Goal: Task Accomplishment & Management: Complete application form

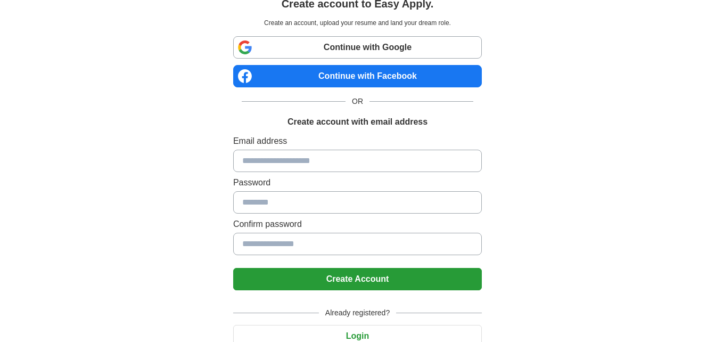
scroll to position [42, 0]
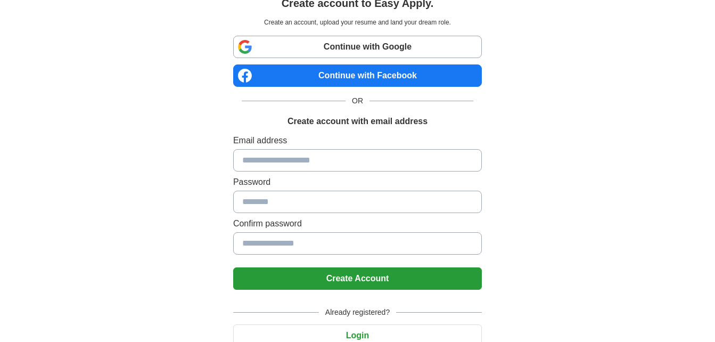
drag, startPoint x: 297, startPoint y: 156, endPoint x: 296, endPoint y: 143, distance: 12.8
click at [296, 143] on div "Email address Password Confirm password" at bounding box center [357, 196] width 249 height 125
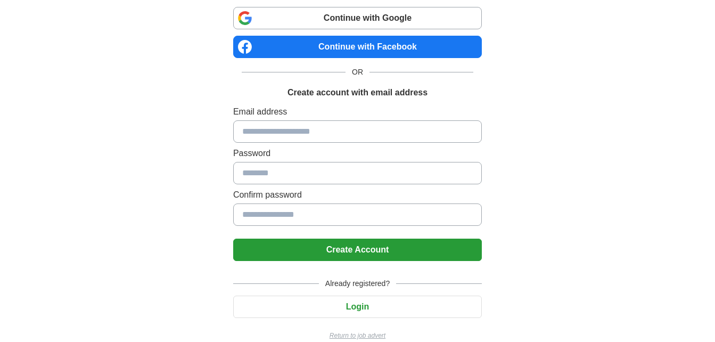
scroll to position [86, 0]
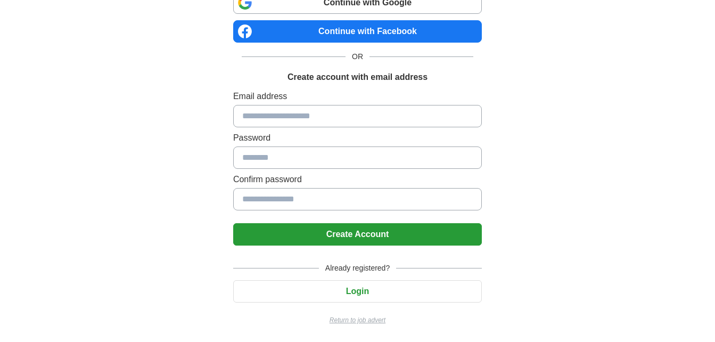
click at [332, 28] on link "Continue with Facebook" at bounding box center [357, 31] width 249 height 22
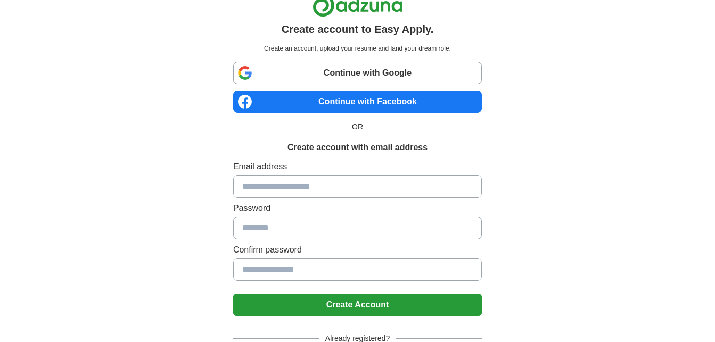
scroll to position [14, 0]
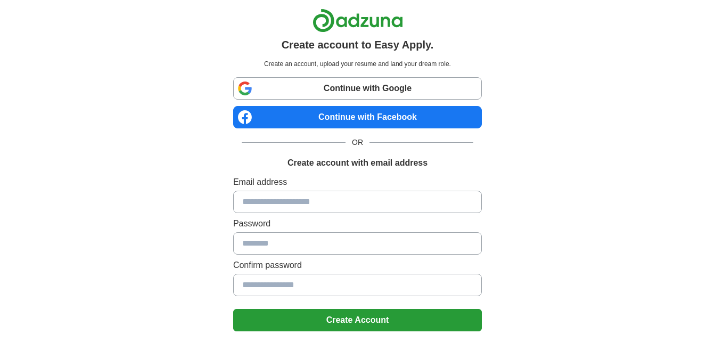
click at [372, 82] on link "Continue with Google" at bounding box center [357, 88] width 249 height 22
